Goal: Task Accomplishment & Management: Use online tool/utility

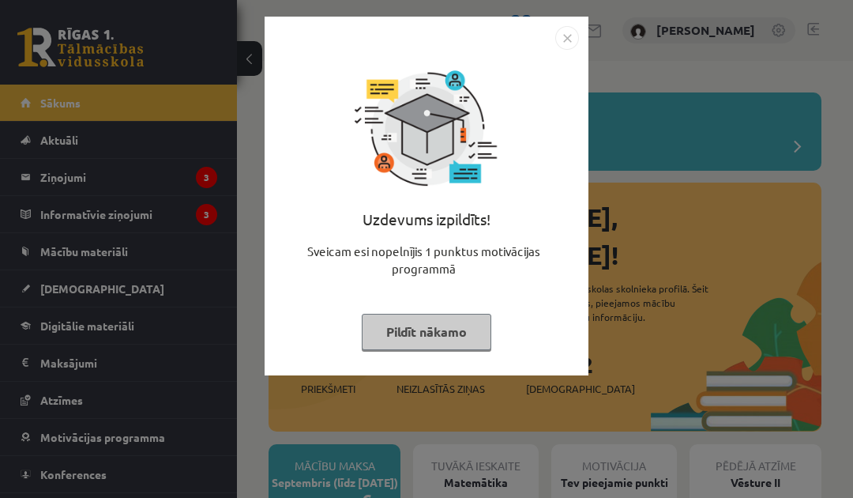
click at [465, 327] on button "Pildīt nākamo" at bounding box center [427, 332] width 130 height 36
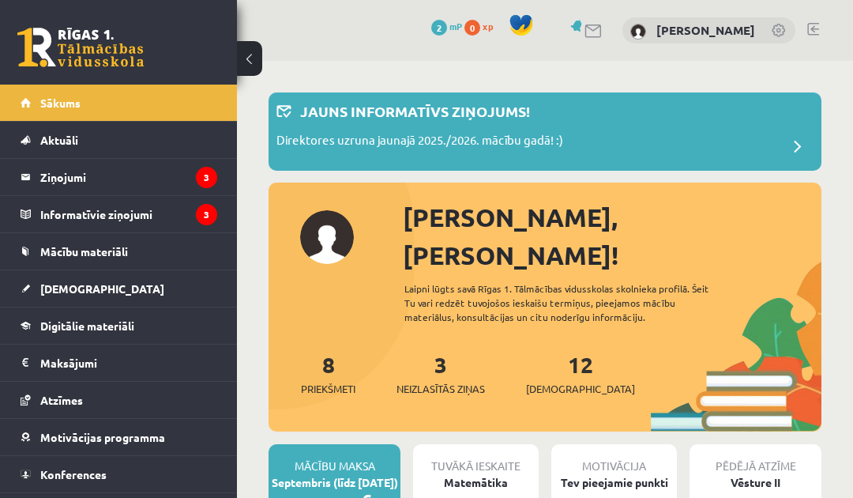
click at [747, 139] on div "Direktores uzruna jaunajā 2025./2026. mācību gadā! :)" at bounding box center [544, 147] width 537 height 32
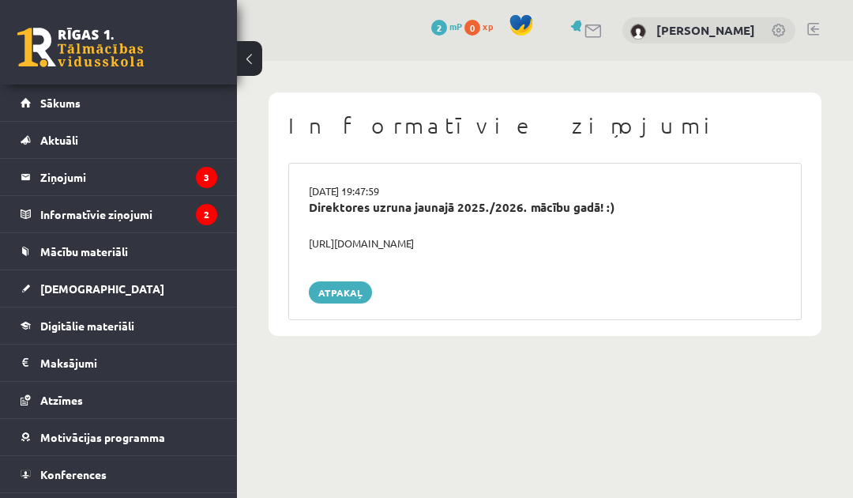
click at [759, 255] on div "29.08.2025 19:47:59 Direktores uzruna jaunajā 2025./2026. mācību gadā! :) https…" at bounding box center [544, 241] width 513 height 157
click at [336, 284] on link "Atpakaļ" at bounding box center [340, 292] width 63 height 22
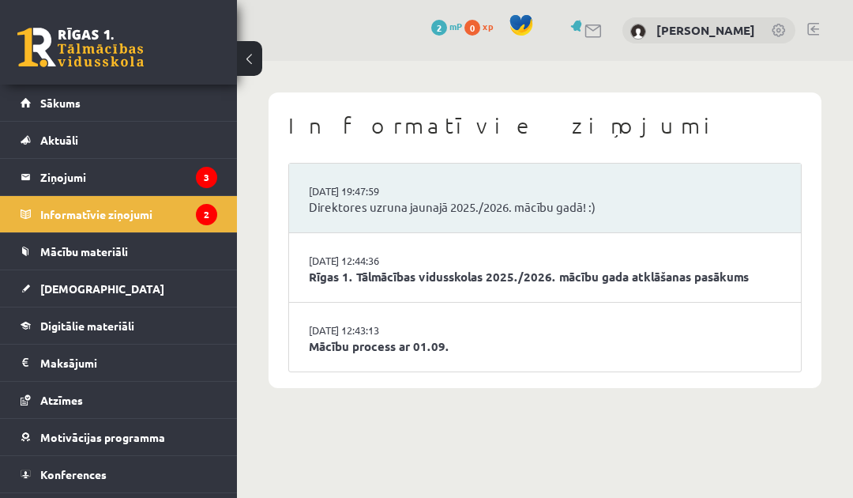
click at [30, 183] on link "Ziņojumi 3" at bounding box center [119, 177] width 197 height 36
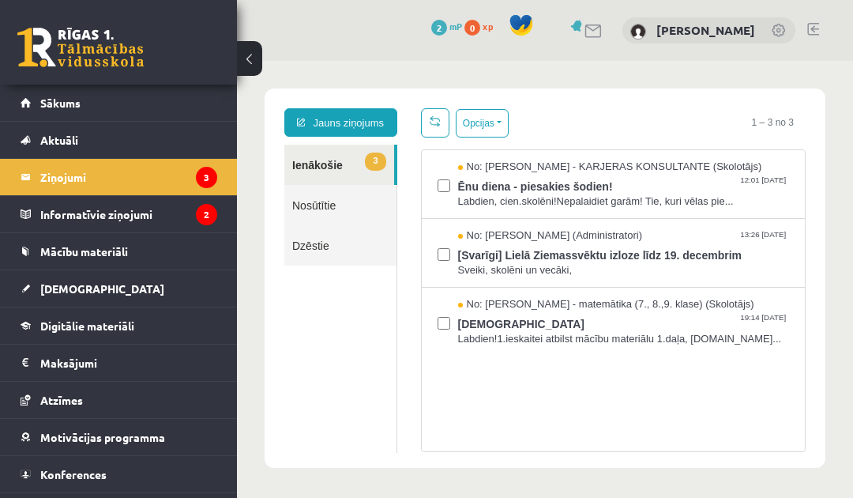
click at [53, 101] on span "Sākums" at bounding box center [60, 103] width 40 height 14
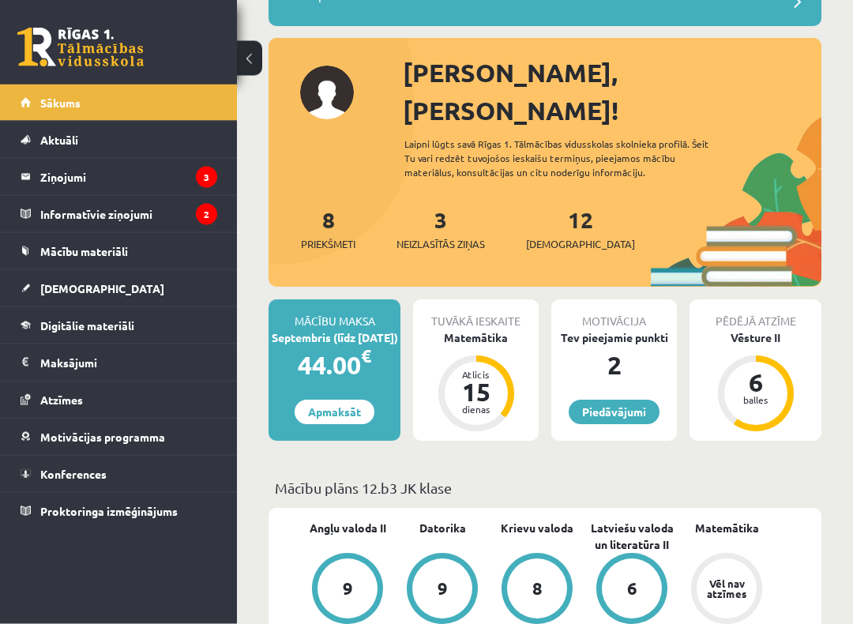
scroll to position [145, 0]
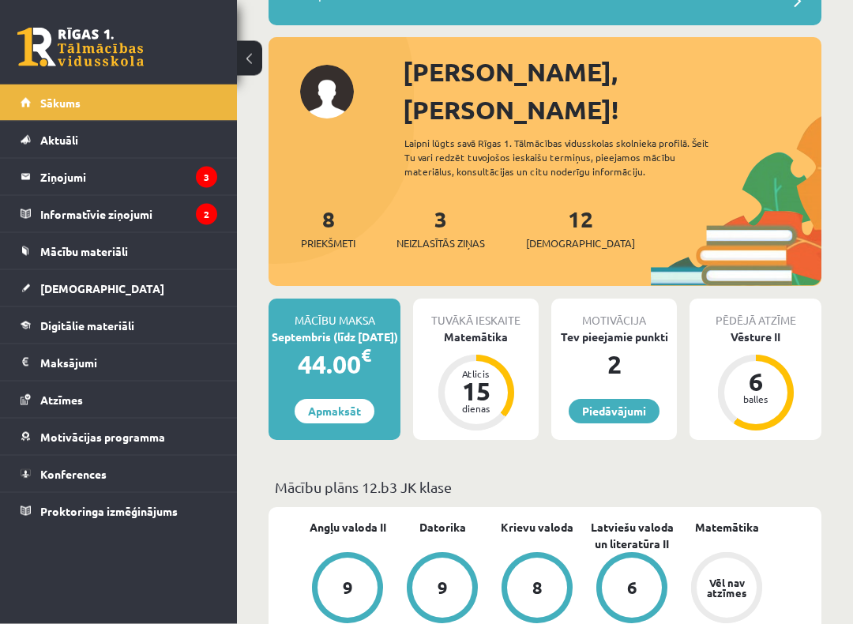
click at [489, 379] on div "15" at bounding box center [476, 391] width 47 height 25
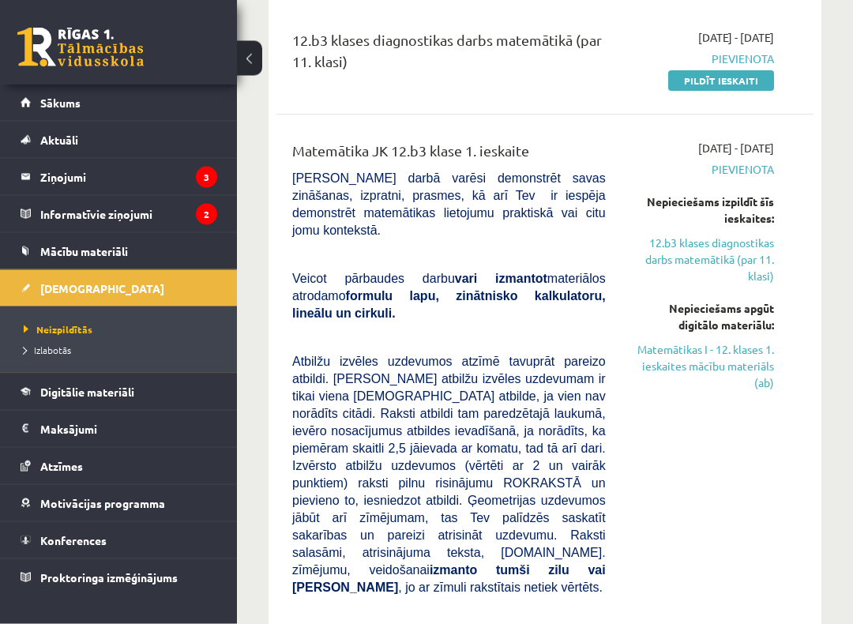
scroll to position [197, 0]
click at [751, 173] on span "Pievienota" at bounding box center [701, 169] width 145 height 17
click at [749, 170] on span "Pievienota" at bounding box center [701, 169] width 145 height 17
click at [759, 163] on span "Pievienota" at bounding box center [701, 169] width 145 height 17
click at [749, 168] on span "Pievienota" at bounding box center [701, 169] width 145 height 17
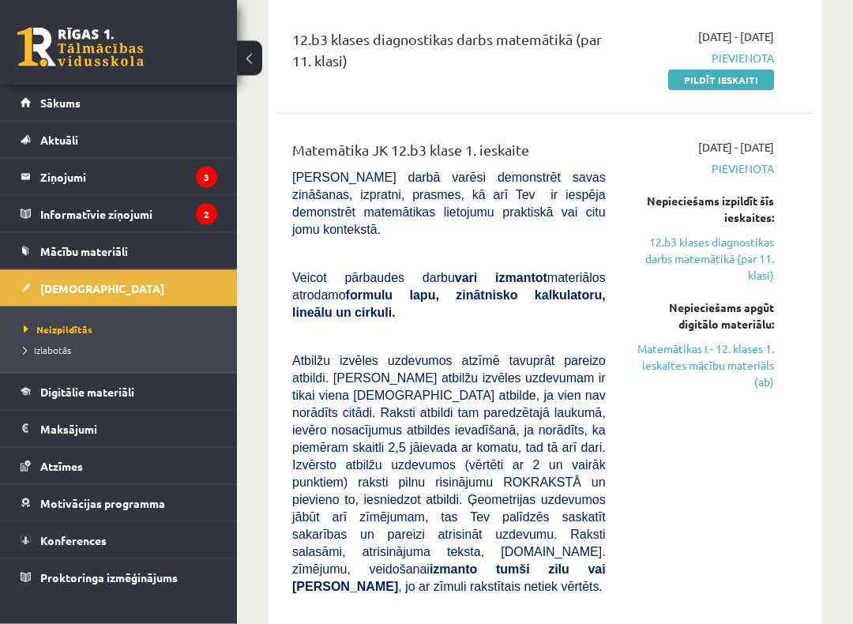
click at [757, 271] on link "12.b3 klases diagnostikas darbs matemātikā (par 11. klasi)" at bounding box center [701, 260] width 145 height 50
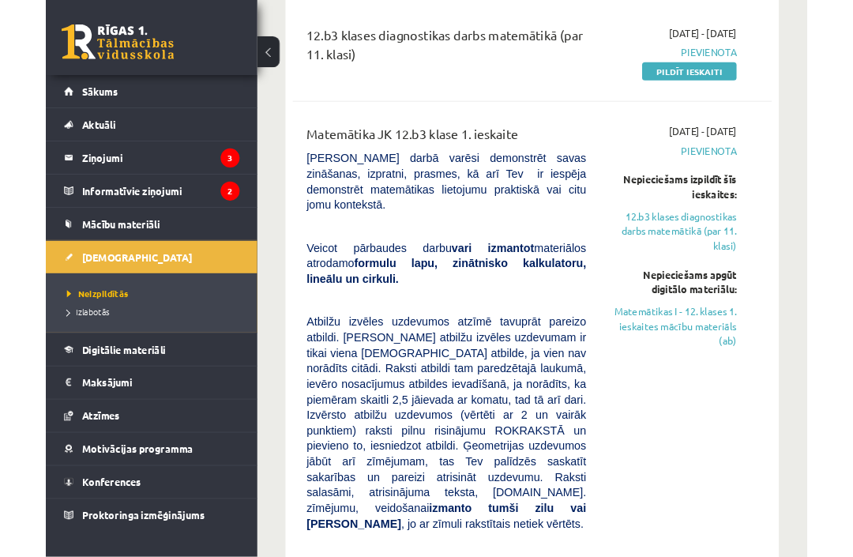
scroll to position [209, 0]
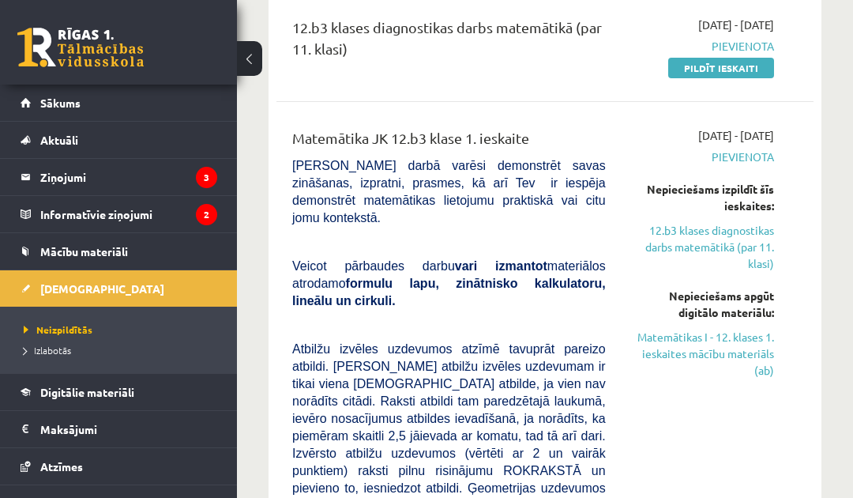
click at [736, 242] on link "12.b3 klases diagnostikas darbs matemātikā (par 11. klasi)" at bounding box center [701, 247] width 145 height 50
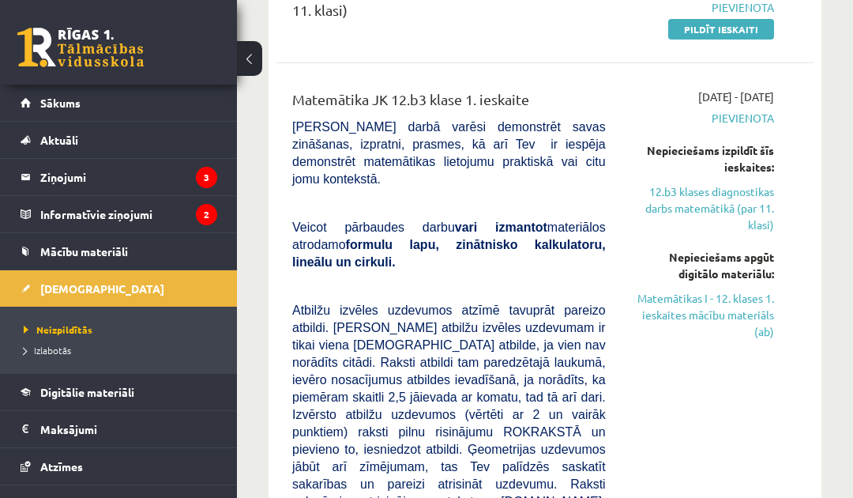
click at [751, 201] on link "12.b3 klases diagnostikas darbs matemātikā (par 11. klasi)" at bounding box center [701, 208] width 145 height 50
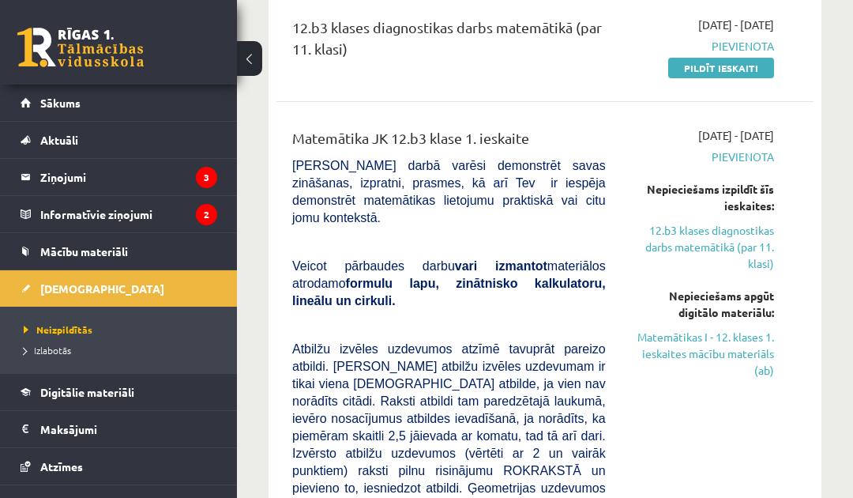
click at [731, 244] on link "12.b3 klases diagnostikas darbs matemātikā (par 11. klasi)" at bounding box center [701, 247] width 145 height 50
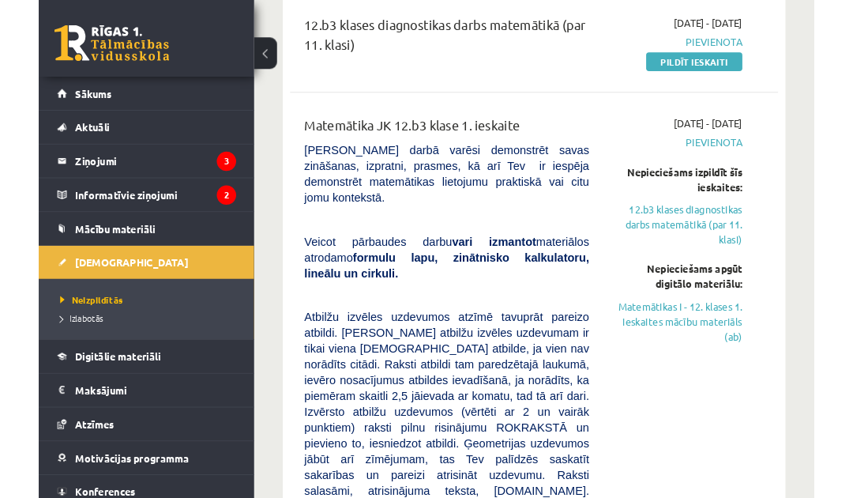
scroll to position [242, 0]
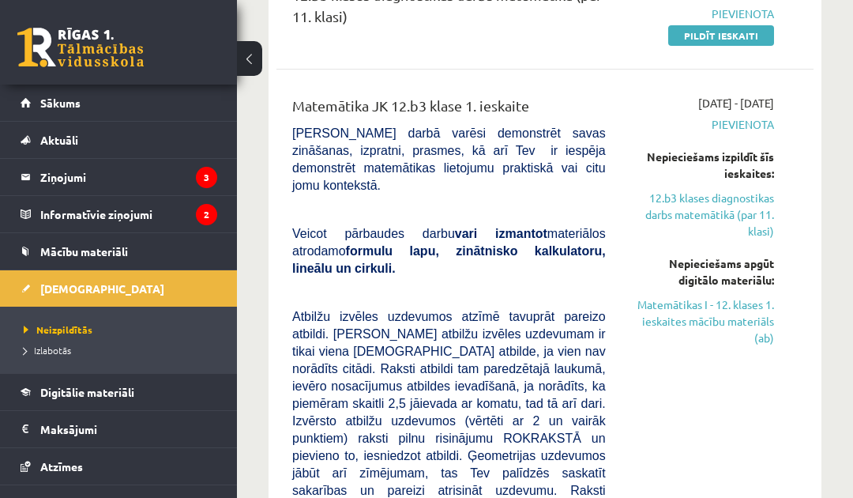
click at [747, 317] on link "Matemātikas I - 12. klases 1. ieskaites mācību materiāls (ab)" at bounding box center [701, 321] width 145 height 50
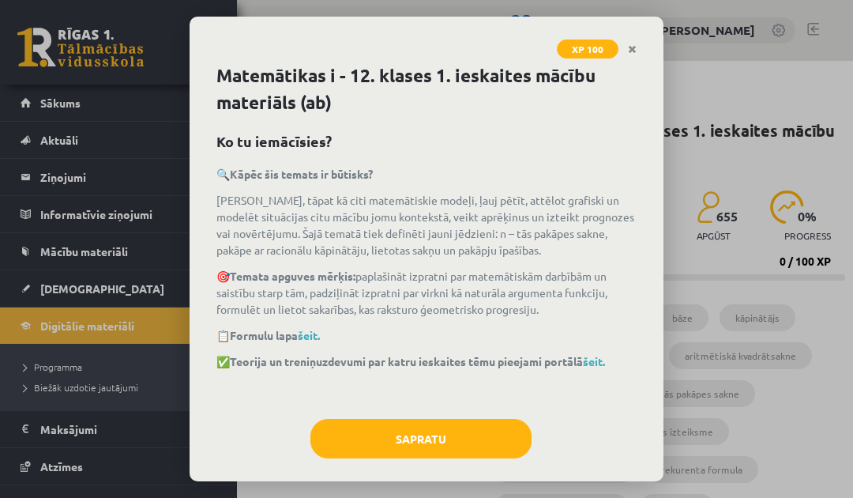
click at [475, 430] on button "Sapratu" at bounding box center [420, 438] width 221 height 39
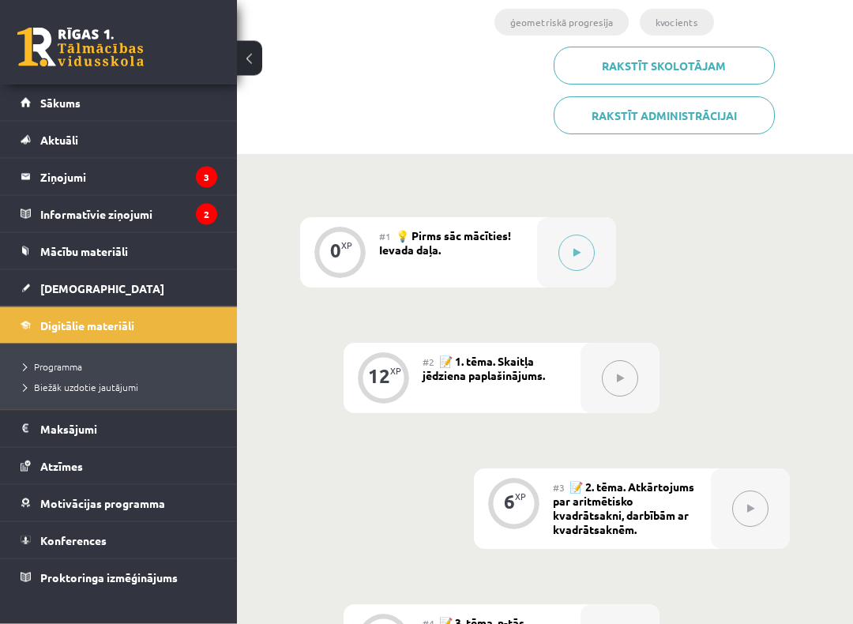
scroll to position [486, 0]
click at [573, 261] on button at bounding box center [576, 252] width 36 height 36
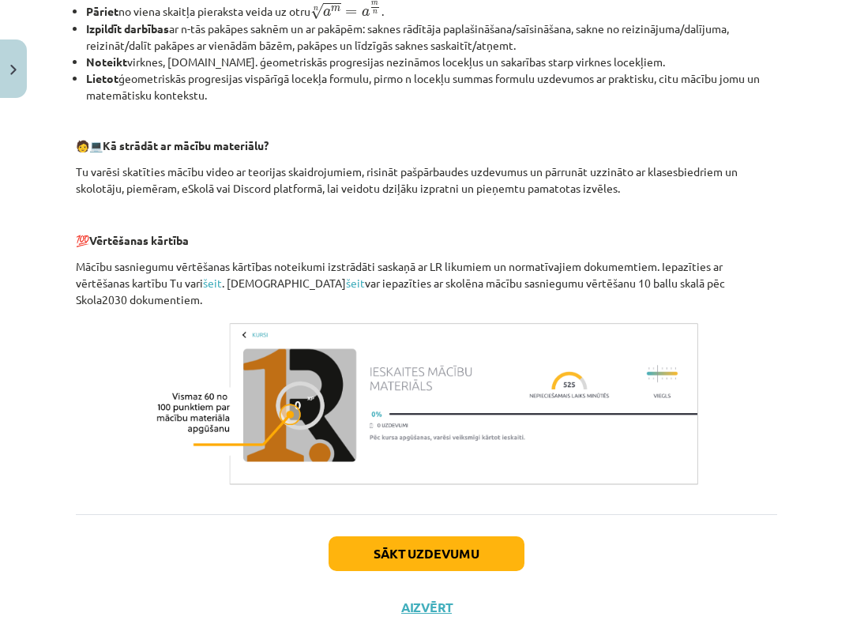
scroll to position [645, 0]
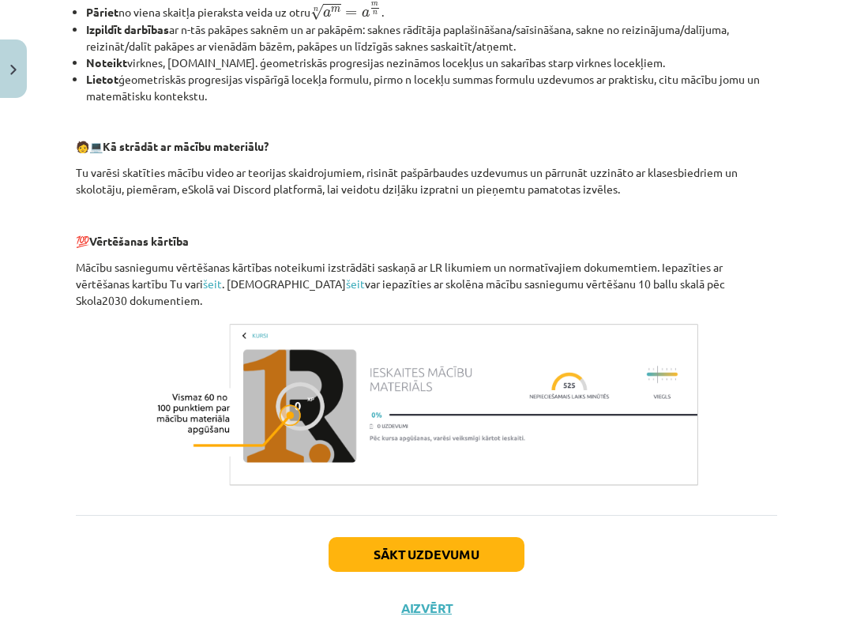
click at [473, 497] on button "Sākt uzdevumu" at bounding box center [427, 554] width 196 height 35
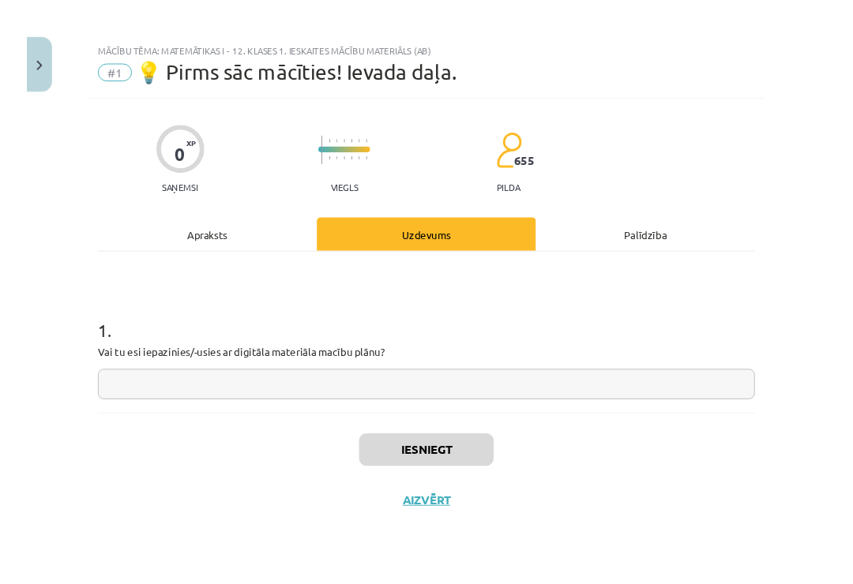
scroll to position [0, 0]
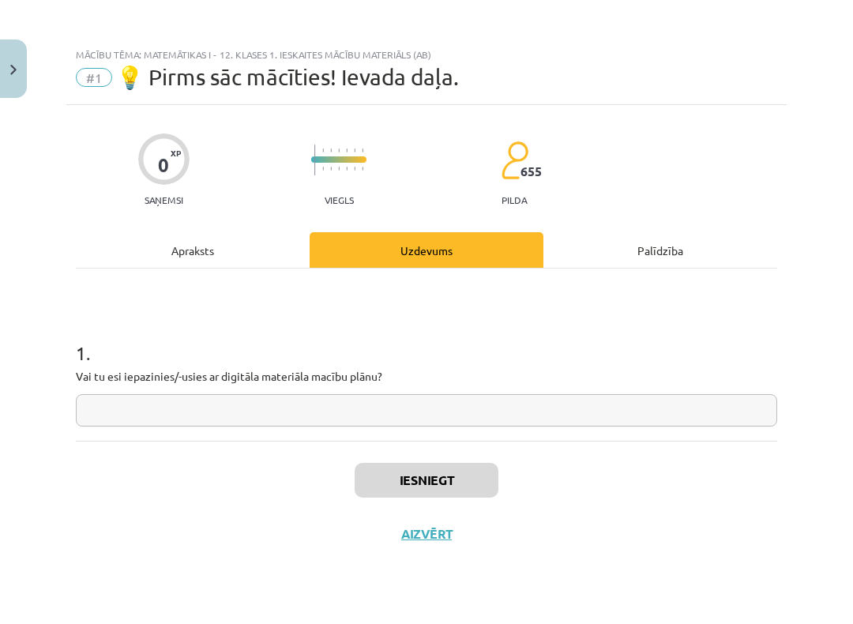
click at [715, 404] on input "text" at bounding box center [426, 410] width 701 height 32
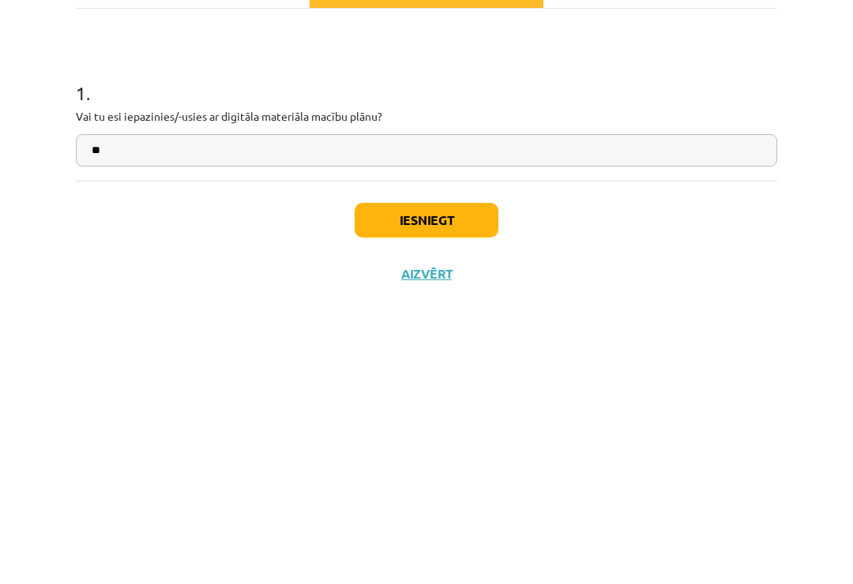
type input "**"
click at [470, 463] on button "Iesniegt" at bounding box center [427, 480] width 144 height 35
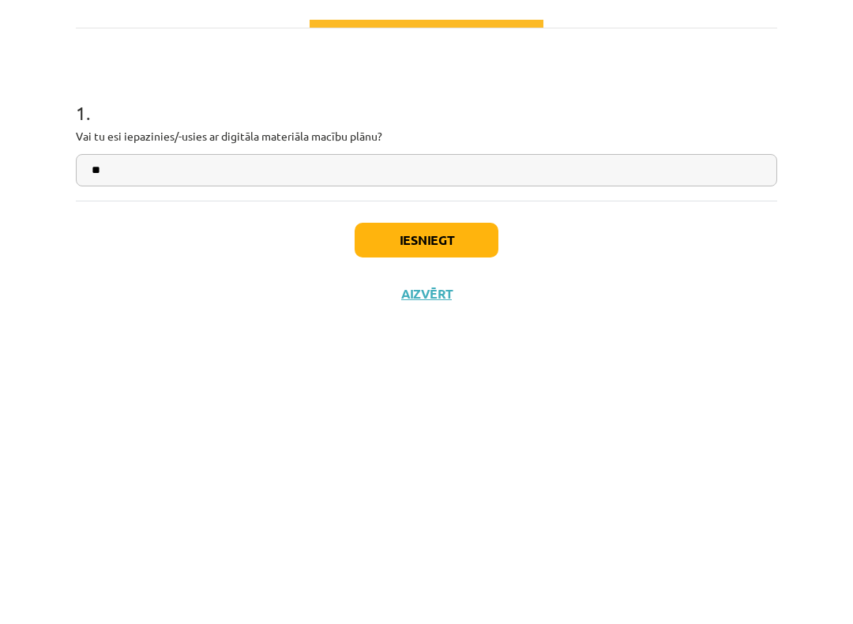
scroll to position [746, 0]
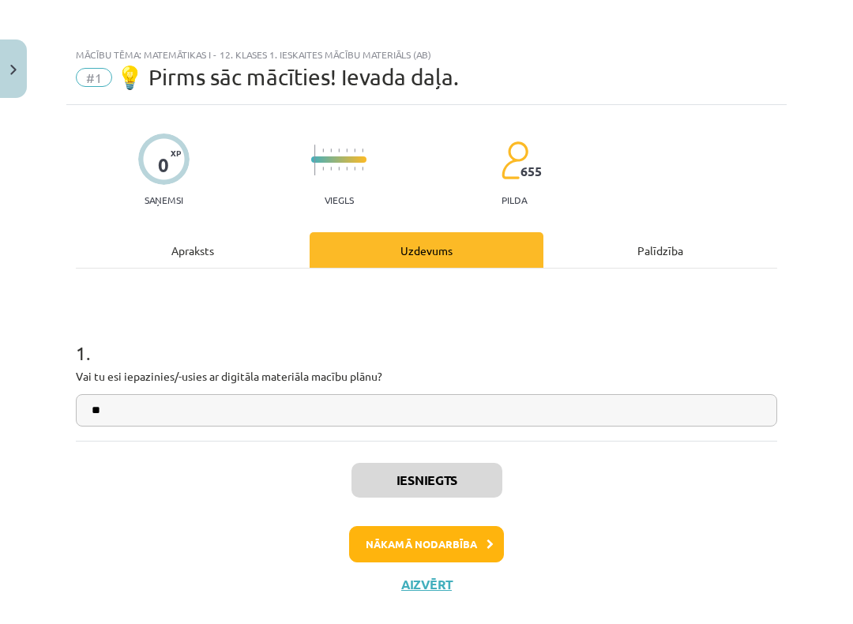
click at [396, 497] on button "Nākamā nodarbība" at bounding box center [426, 544] width 155 height 36
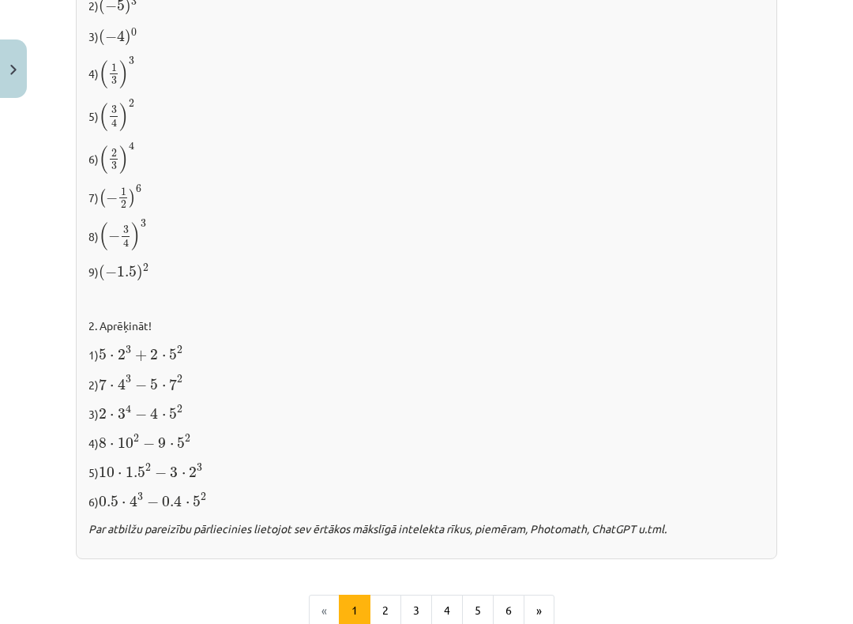
scroll to position [1475, 0]
